Goal: Information Seeking & Learning: Learn about a topic

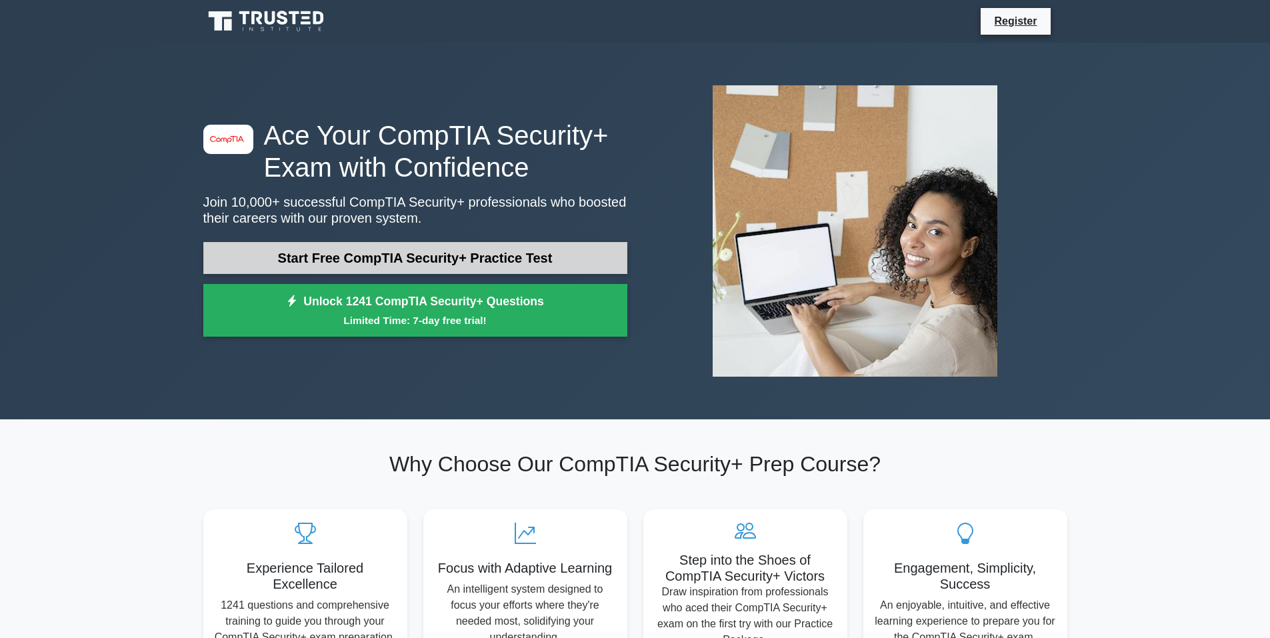
click at [227, 249] on link "Start Free CompTIA Security+ Practice Test" at bounding box center [415, 258] width 424 height 32
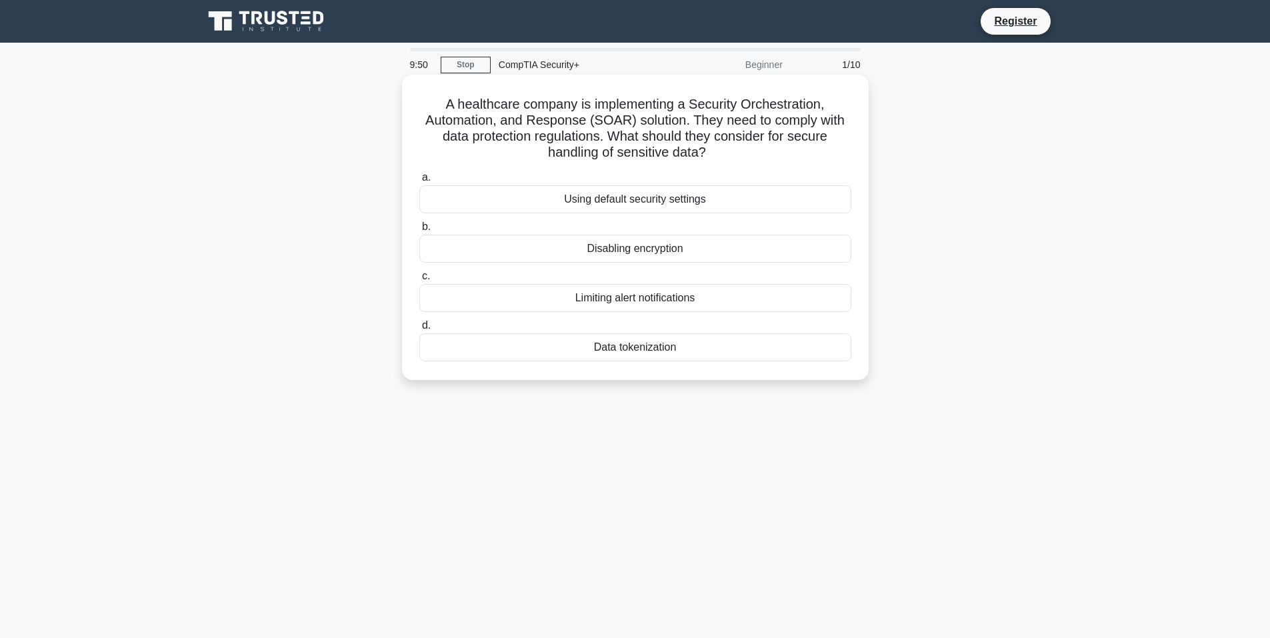
click at [486, 357] on div "Data tokenization" at bounding box center [635, 347] width 432 height 28
click at [419, 330] on input "d. Data tokenization" at bounding box center [419, 325] width 0 height 9
click at [760, 192] on div "Role-based access control (RBAC)" at bounding box center [635, 199] width 432 height 28
click at [419, 182] on input "a. Role-based access control (RBAC)" at bounding box center [419, 177] width 0 height 9
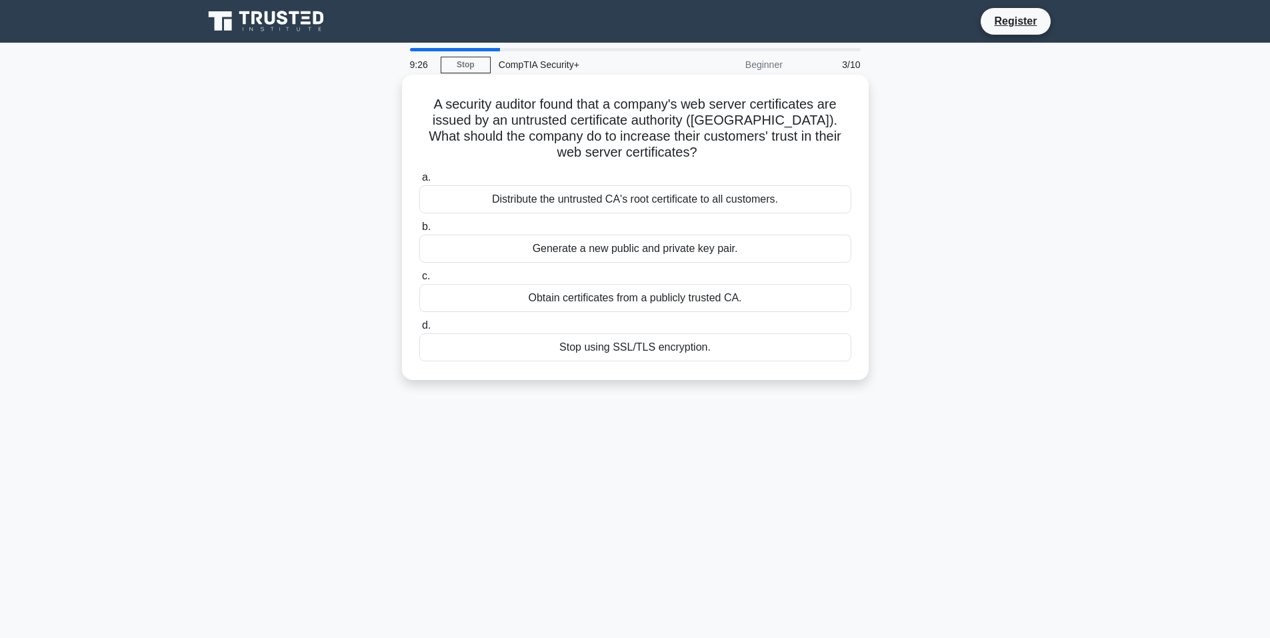
click at [751, 301] on div "Obtain certificates from a publicly trusted CA." at bounding box center [635, 298] width 432 height 28
click at [419, 281] on input "c. Obtain certificates from a publicly trusted CA." at bounding box center [419, 276] width 0 height 9
click at [758, 195] on div "Review and revise inheritance settings" at bounding box center [635, 199] width 432 height 28
click at [419, 182] on input "a. Review and revise inheritance settings" at bounding box center [419, 177] width 0 height 9
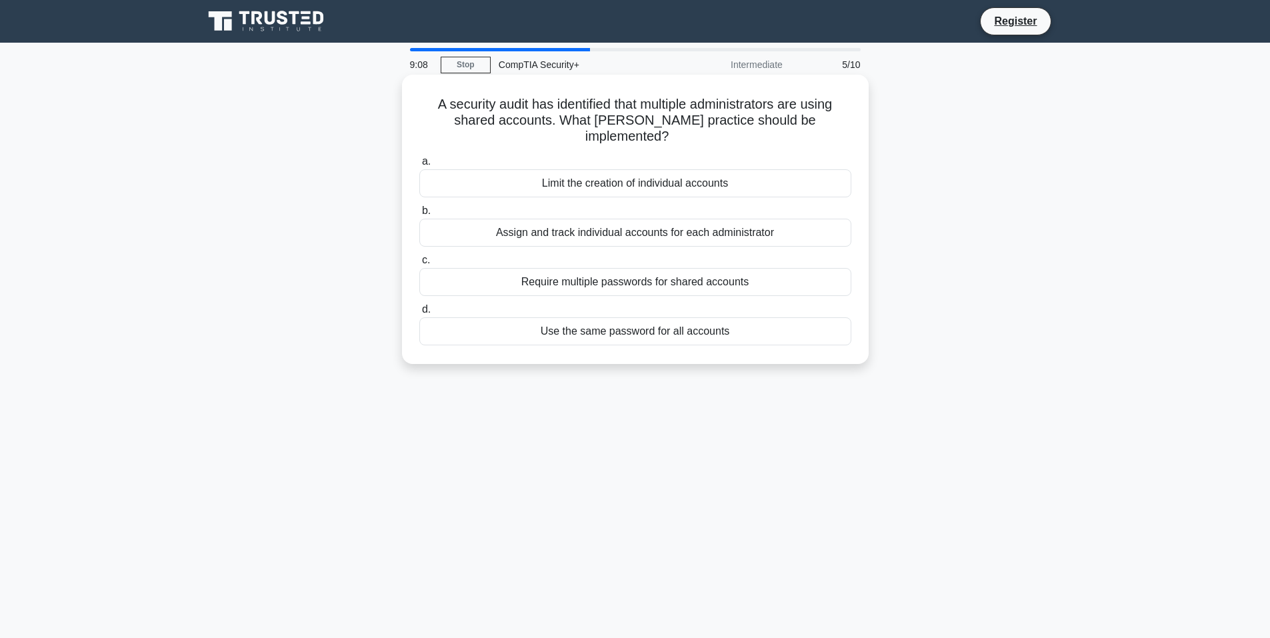
click at [816, 223] on div "Assign and track individual accounts for each administrator" at bounding box center [635, 233] width 432 height 28
click at [419, 215] on input "b. Assign and track individual accounts for each administrator" at bounding box center [419, 211] width 0 height 9
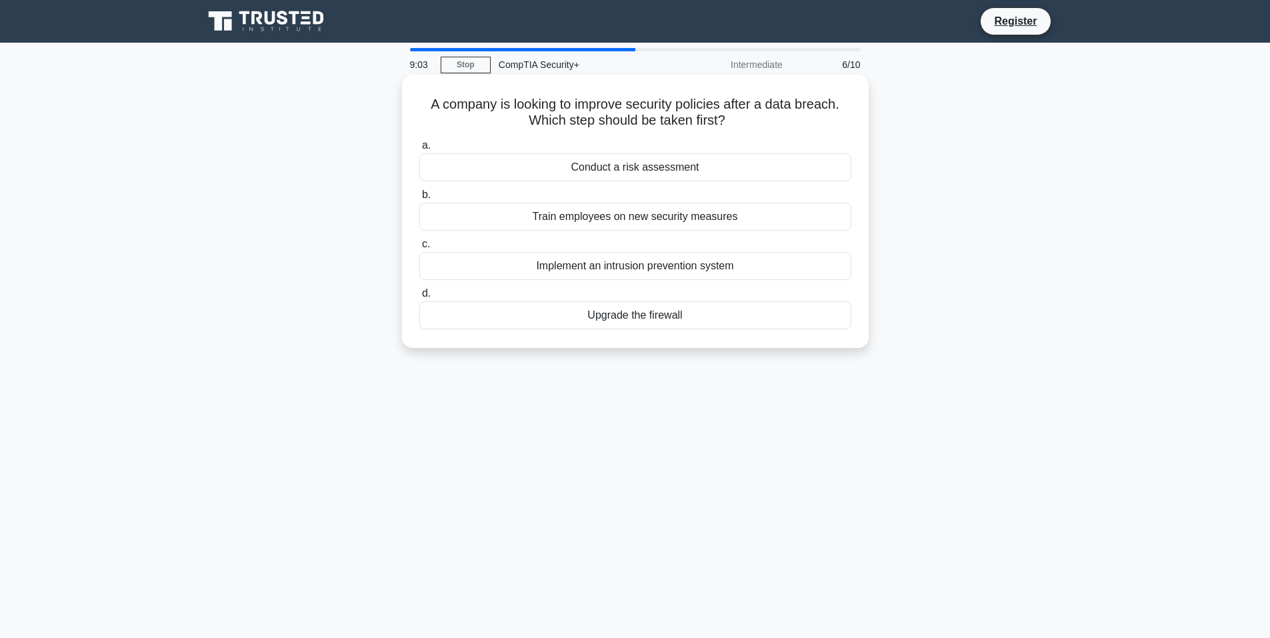
click at [808, 169] on div "Conduct a risk assessment" at bounding box center [635, 167] width 432 height 28
click at [419, 150] on input "a. Conduct a risk assessment" at bounding box center [419, 145] width 0 height 9
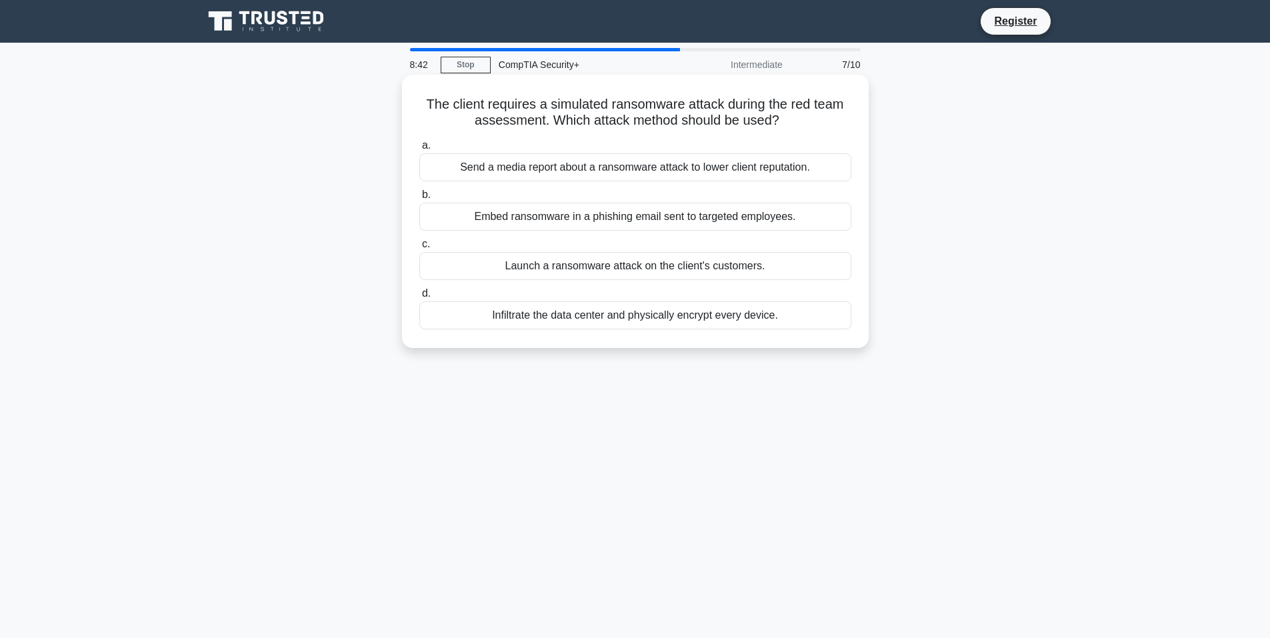
click at [770, 217] on div "Embed ransomware in a phishing email sent to targeted employees." at bounding box center [635, 217] width 432 height 28
click at [419, 199] on input "b. Embed ransomware in a phishing email sent to targeted employees." at bounding box center [419, 195] width 0 height 9
click at [697, 323] on div "Active-active configuration with load balancing" at bounding box center [635, 315] width 432 height 28
click at [419, 298] on input "d. Active-active configuration with load balancing" at bounding box center [419, 293] width 0 height 9
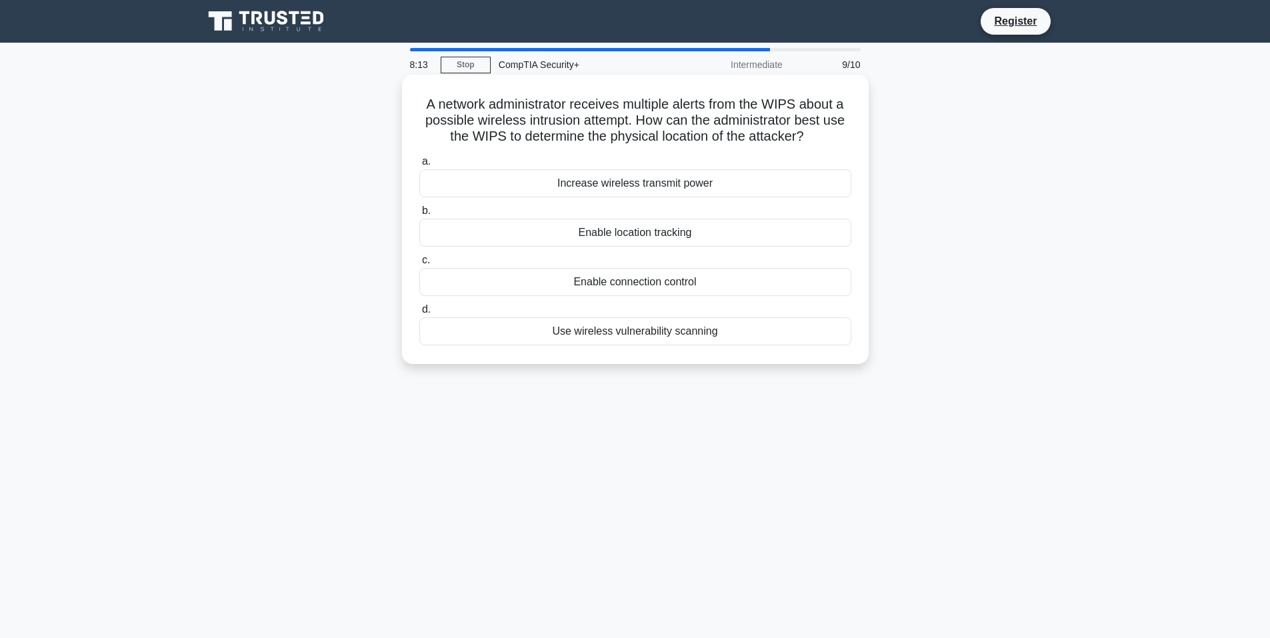
click at [777, 103] on h5 "A network administrator receives multiple alerts from the WIPS about a possible…" at bounding box center [635, 120] width 435 height 49
click at [354, 331] on div "A network administrator receives multiple alerts from the WIPS about a possible…" at bounding box center [635, 230] width 880 height 305
click at [511, 231] on div "Enable location tracking" at bounding box center [635, 233] width 432 height 28
click at [419, 215] on input "b. Enable location tracking" at bounding box center [419, 211] width 0 height 9
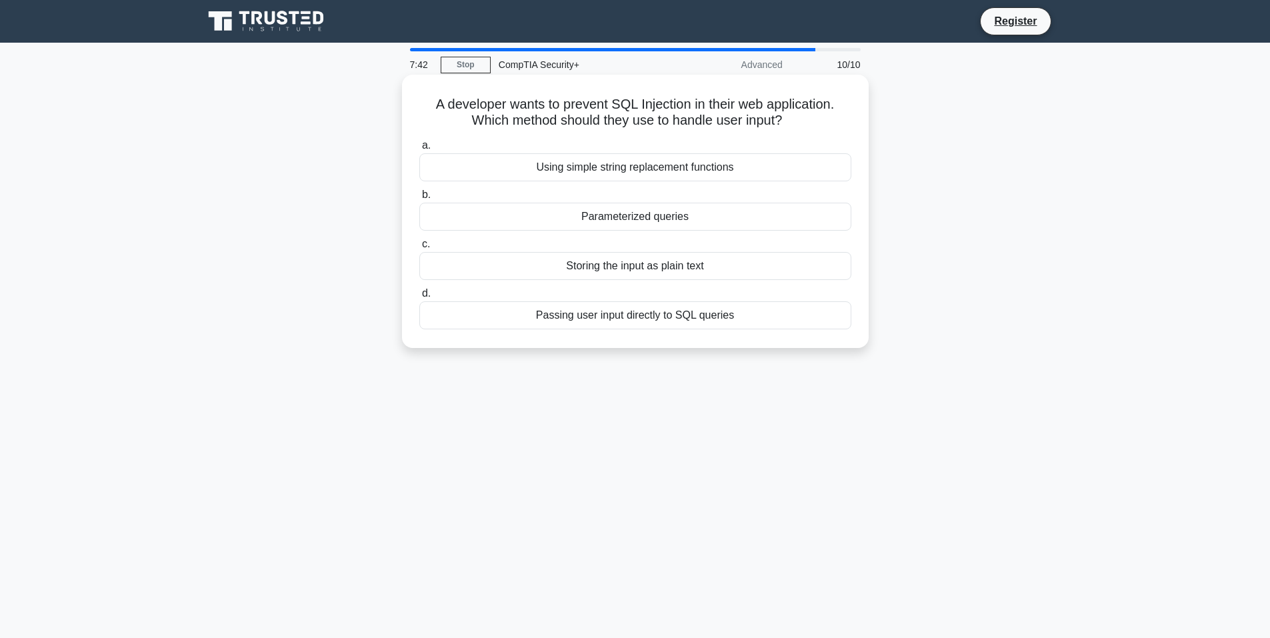
click at [517, 214] on div "Parameterized queries" at bounding box center [635, 217] width 432 height 28
click at [419, 199] on input "b. Parameterized queries" at bounding box center [419, 195] width 0 height 9
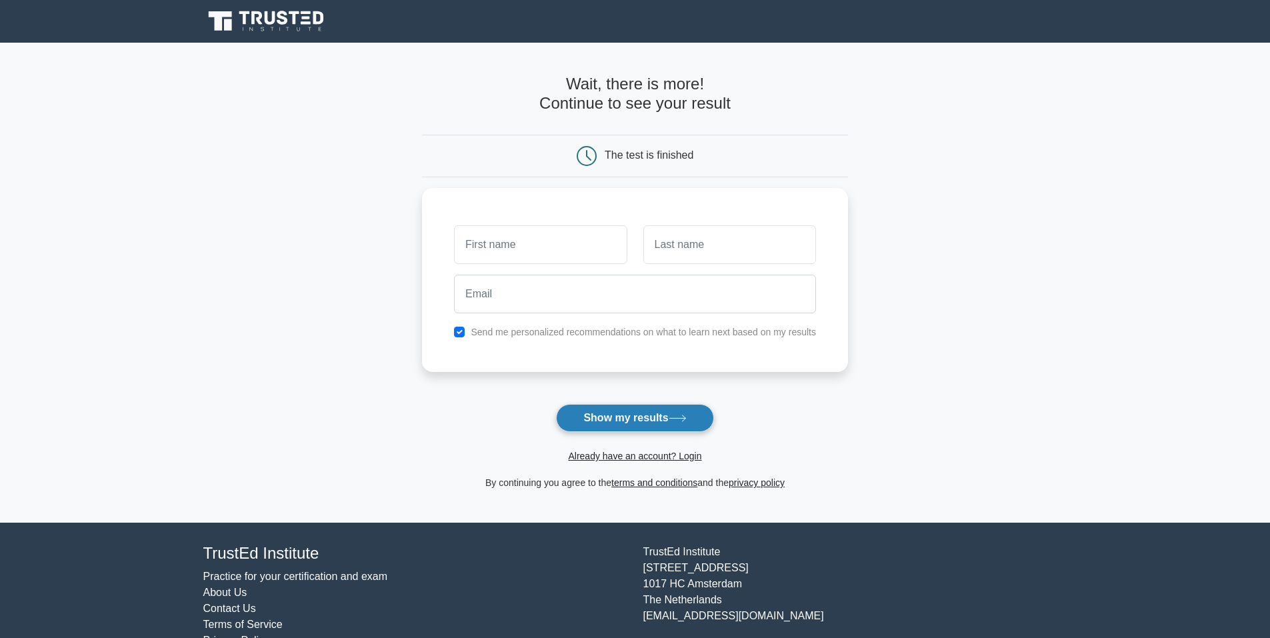
click at [632, 415] on button "Show my results" at bounding box center [634, 418] width 157 height 28
